Goal: Obtain resource: Obtain resource

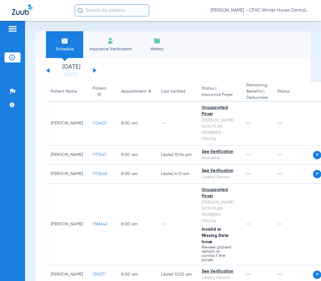
click at [92, 71] on div "Saturday 06-07-2025 Sunday 06-08-2025 Monday 06-09-2025 Tuesday 06-10-2025 Wedn…" at bounding box center [71, 70] width 51 height 13
click at [94, 70] on button at bounding box center [95, 70] width 4 height 4
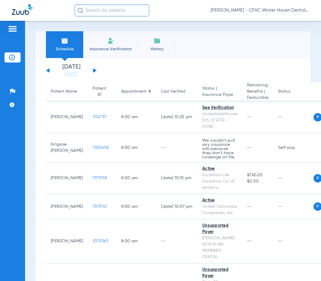
click at [196, 43] on div "Schedule Insurance Verification History Last Appt. Sync Time: Today - 01:30 PM" at bounding box center [172, 44] width 275 height 27
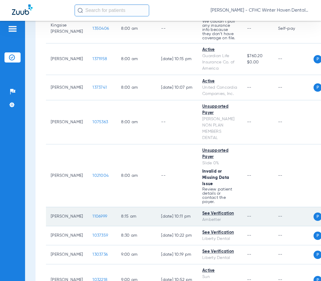
scroll to position [149, 0]
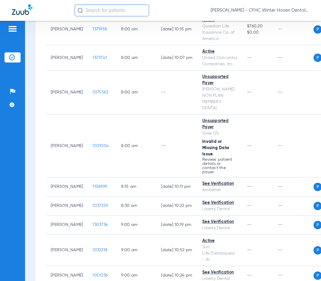
click at [185, 7] on div "[PERSON_NAME] - CFHC Winter Haven Dental" at bounding box center [192, 10] width 234 height 12
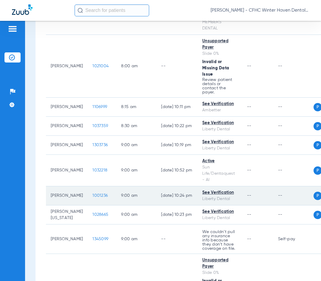
scroll to position [238, 0]
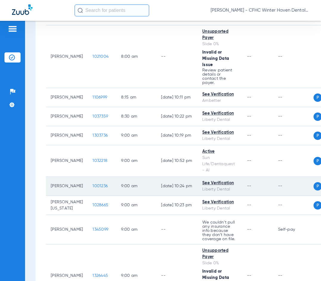
click at [94, 184] on span "1001236" at bounding box center [99, 186] width 15 height 4
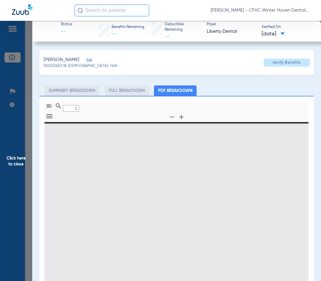
type input "0"
select select "page-width"
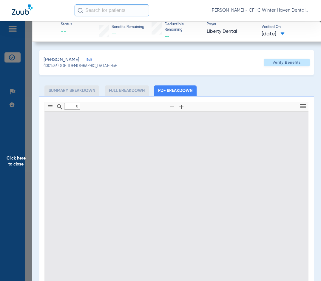
type input "1"
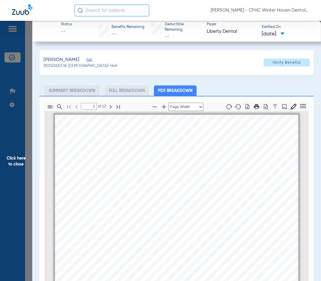
scroll to position [3, 0]
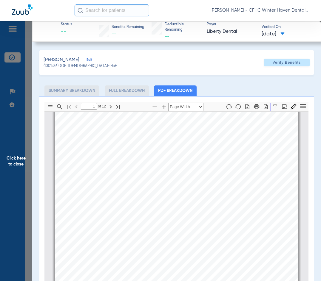
click at [263, 107] on icon "button" at bounding box center [266, 107] width 6 height 6
click at [18, 161] on span "Click here to close" at bounding box center [16, 161] width 32 height 281
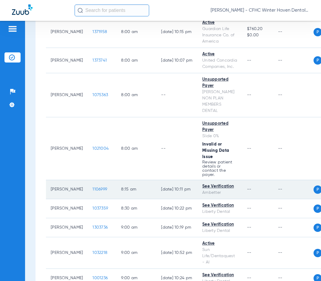
scroll to position [149, 0]
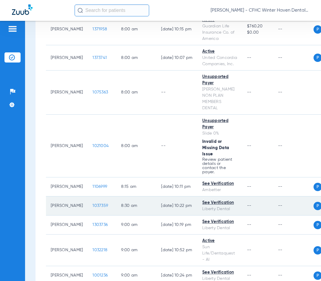
click at [94, 204] on span "1037359" at bounding box center [99, 206] width 15 height 4
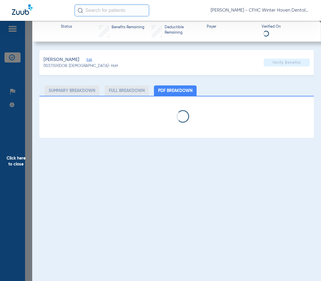
select select "page-width"
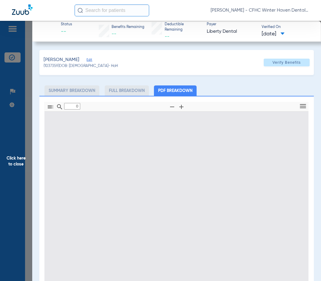
type input "1"
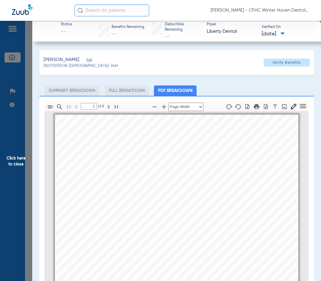
scroll to position [3, 0]
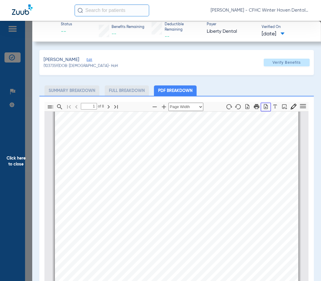
click at [263, 106] on icon "button" at bounding box center [266, 107] width 6 height 6
click at [13, 156] on span "Click here to close" at bounding box center [16, 161] width 32 height 281
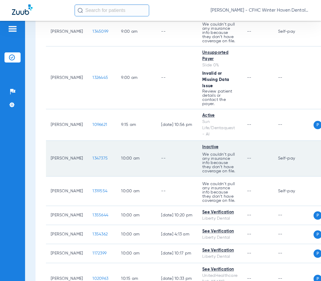
scroll to position [447, 0]
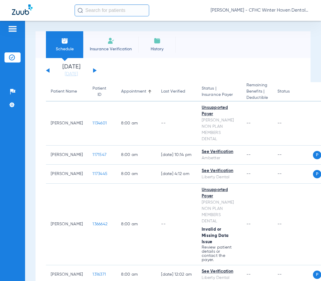
click at [93, 70] on button at bounding box center [95, 70] width 4 height 4
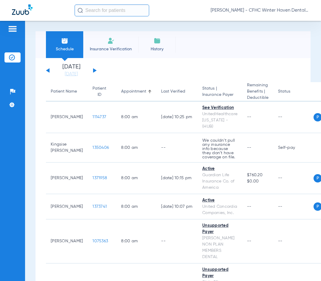
click at [49, 70] on button at bounding box center [48, 70] width 4 height 4
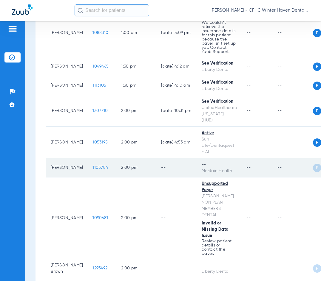
scroll to position [1133, 0]
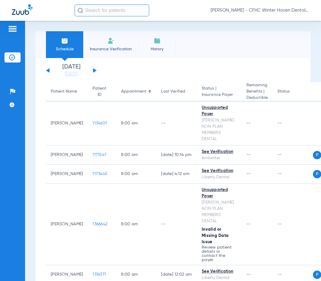
click at [93, 67] on div "Saturday 06-07-2025 Sunday 06-08-2025 Monday 06-09-2025 Tuesday 06-10-2025 Wedn…" at bounding box center [71, 70] width 51 height 13
click at [94, 69] on button at bounding box center [95, 70] width 4 height 4
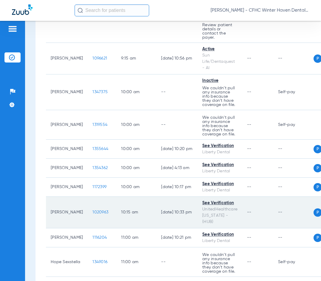
scroll to position [507, 0]
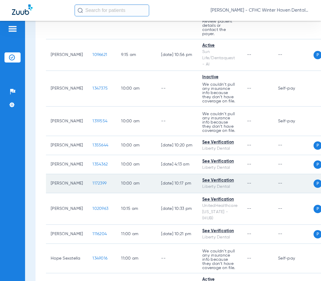
click at [92, 182] on span "1172399" at bounding box center [99, 184] width 14 height 4
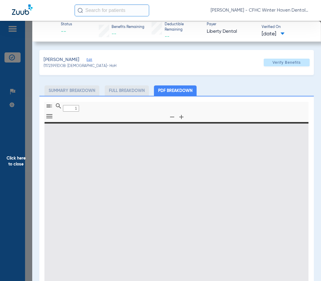
type input "0"
select select "page-width"
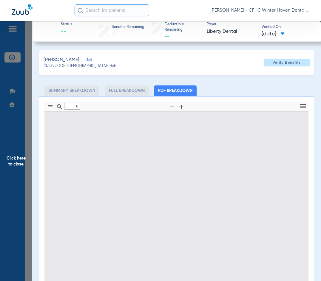
type input "1"
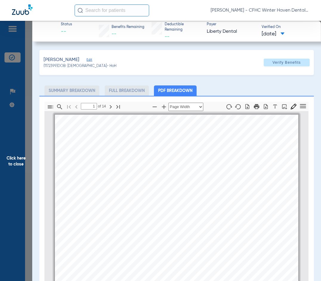
scroll to position [3, 0]
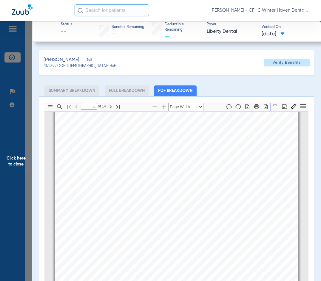
click at [263, 104] on icon "button" at bounding box center [266, 107] width 6 height 6
click at [17, 161] on span "Click here to close" at bounding box center [16, 161] width 32 height 281
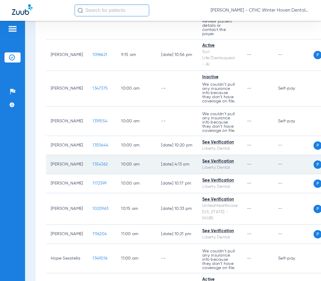
click at [92, 162] on span "1354362" at bounding box center [99, 164] width 15 height 4
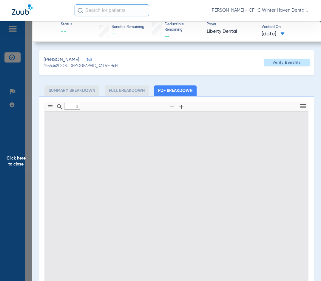
type input "0"
select select "page-width"
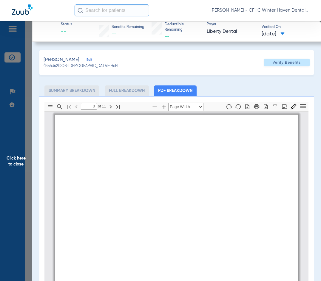
type input "1"
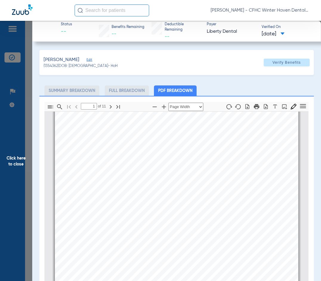
drag, startPoint x: 235, startPoint y: 239, endPoint x: 230, endPoint y: 235, distance: 7.0
click at [234, 239] on div "Information provided below will be cross-checked with member eligibility record…" at bounding box center [176, 198] width 243 height 172
click at [263, 108] on icon "button" at bounding box center [266, 107] width 6 height 6
click at [19, 159] on span "Click here to close" at bounding box center [16, 161] width 32 height 281
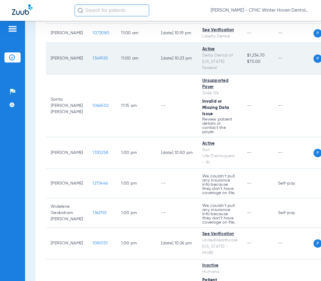
scroll to position [798, 0]
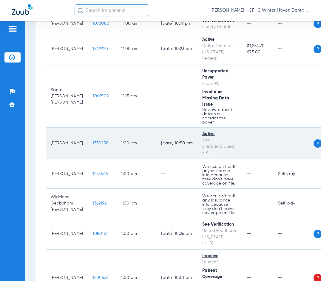
click at [92, 141] on span "1330258" at bounding box center [100, 143] width 16 height 4
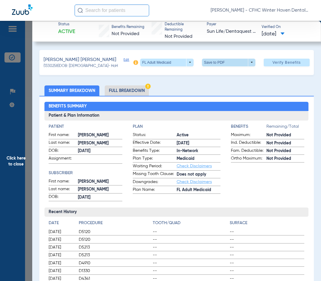
click at [221, 63] on span at bounding box center [228, 62] width 14 height 14
click at [217, 76] on button "insert_drive_file Save to PDF" at bounding box center [220, 74] width 45 height 12
click at [11, 158] on span "Click here to close" at bounding box center [16, 161] width 32 height 281
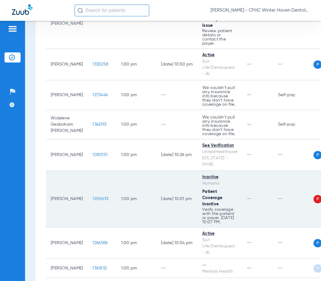
scroll to position [887, 0]
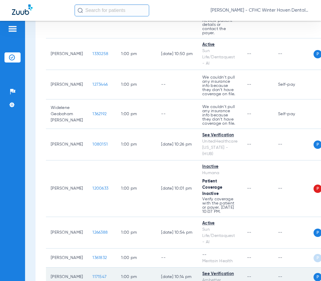
drag, startPoint x: 94, startPoint y: 261, endPoint x: 91, endPoint y: 258, distance: 4.7
click at [92, 268] on td "1171547" at bounding box center [102, 277] width 29 height 19
click at [92, 275] on span "1171547" at bounding box center [99, 277] width 14 height 4
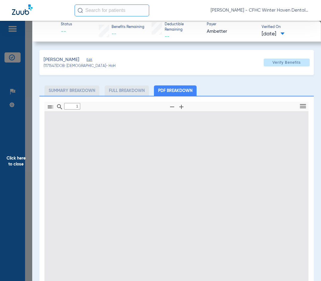
type input "0"
select select "page-width"
type input "1"
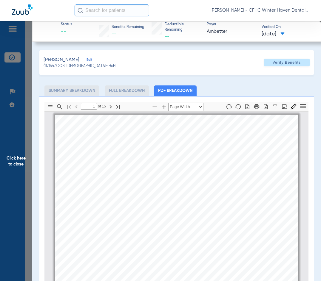
scroll to position [3, 0]
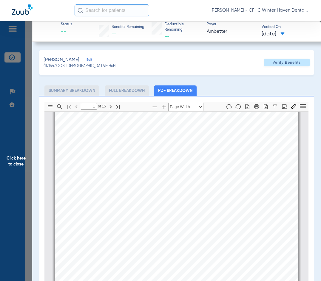
drag, startPoint x: 17, startPoint y: 161, endPoint x: 33, endPoint y: 150, distance: 19.9
click at [17, 161] on span "Click here to close" at bounding box center [16, 161] width 32 height 281
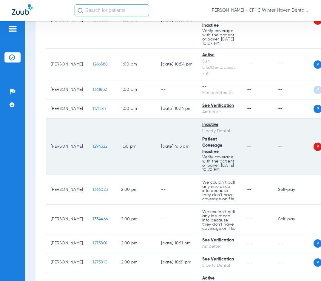
scroll to position [1066, 0]
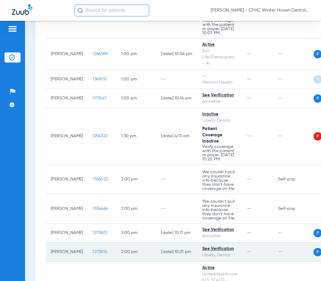
click at [96, 250] on span "1273810" at bounding box center [99, 252] width 15 height 4
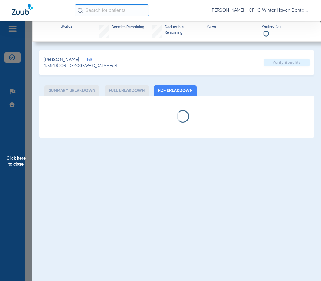
select select "page-width"
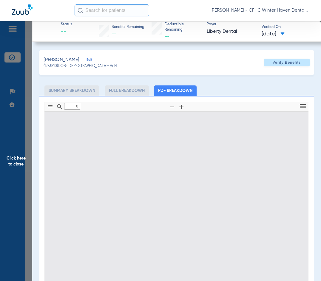
type input "1"
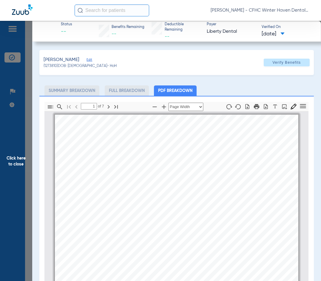
scroll to position [3, 0]
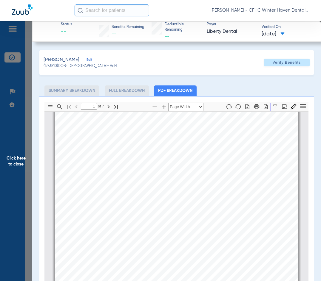
click at [264, 105] on icon "button" at bounding box center [266, 106] width 4 height 5
click at [17, 162] on span "Click here to close" at bounding box center [16, 161] width 32 height 281
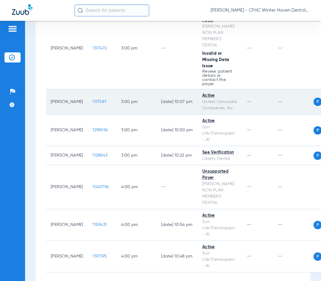
scroll to position [1436, 0]
click at [92, 100] on span "1117587" at bounding box center [99, 102] width 14 height 4
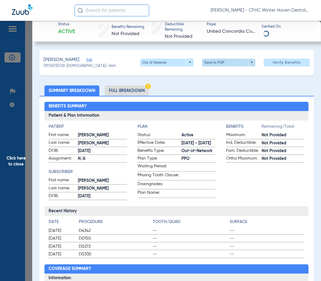
click at [232, 61] on span at bounding box center [228, 63] width 53 height 8
click at [214, 74] on button "insert_drive_file Save to PDF" at bounding box center [220, 74] width 45 height 12
click at [16, 155] on span "Click here to close" at bounding box center [16, 161] width 32 height 281
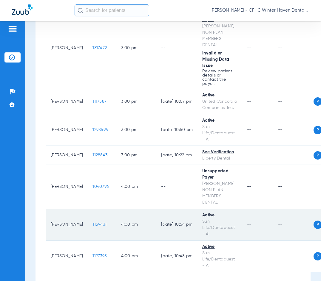
click at [92, 223] on span "1159431" at bounding box center [99, 225] width 14 height 4
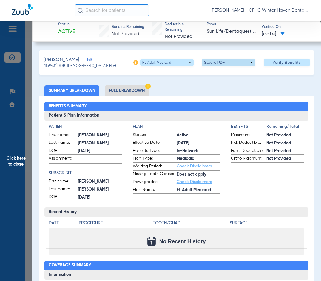
click at [216, 63] on span at bounding box center [228, 63] width 53 height 8
click at [223, 71] on button "insert_drive_file Save to PDF" at bounding box center [220, 74] width 45 height 12
click at [12, 162] on span "Click here to close" at bounding box center [16, 161] width 32 height 281
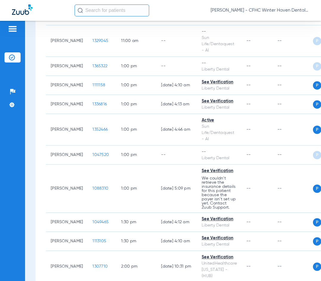
scroll to position [922, 0]
